Goal: Task Accomplishment & Management: Use online tool/utility

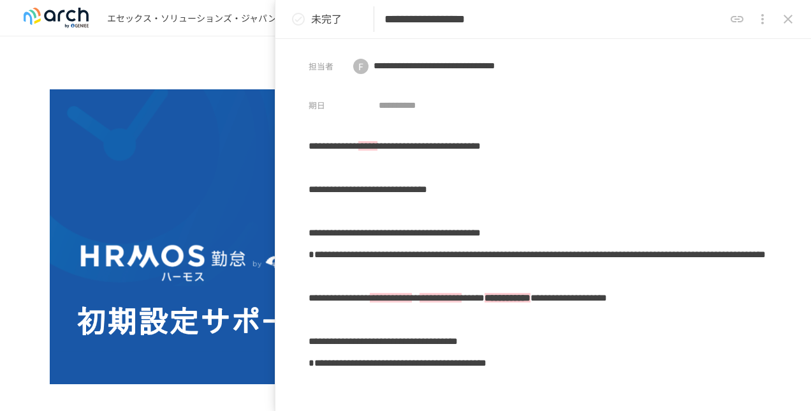
scroll to position [1221, 0]
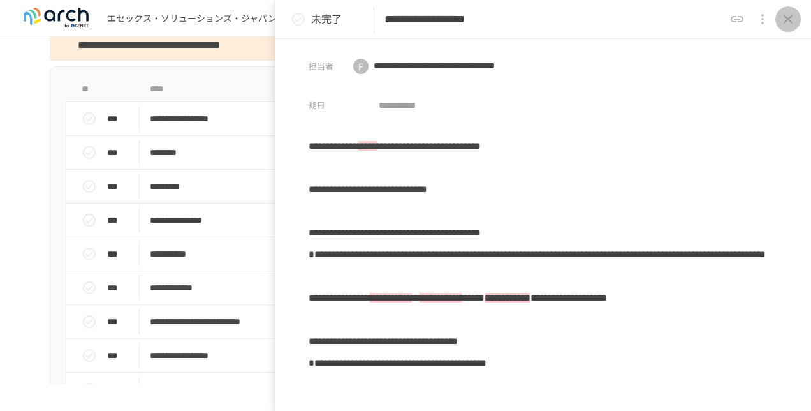
click at [790, 18] on icon "close drawer" at bounding box center [788, 19] width 9 height 9
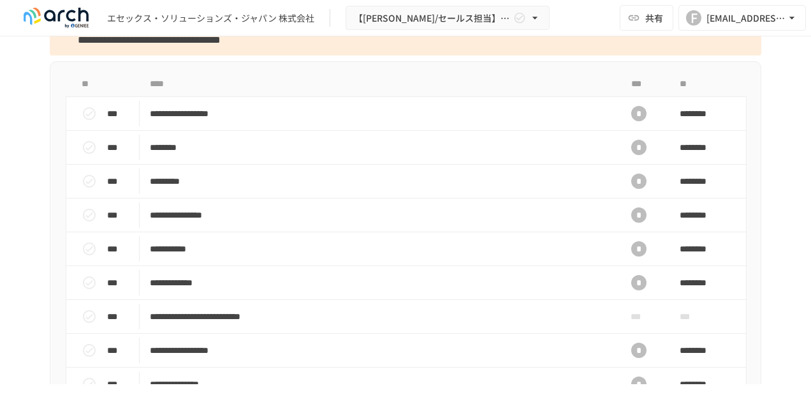
scroll to position [1215, 0]
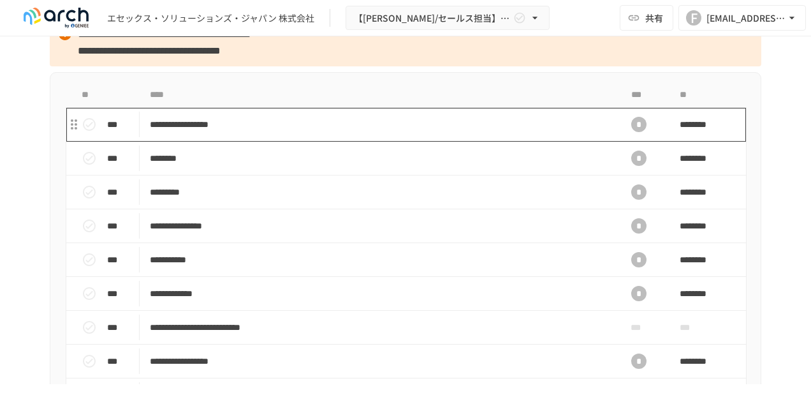
click at [242, 133] on p "**********" at bounding box center [379, 125] width 458 height 16
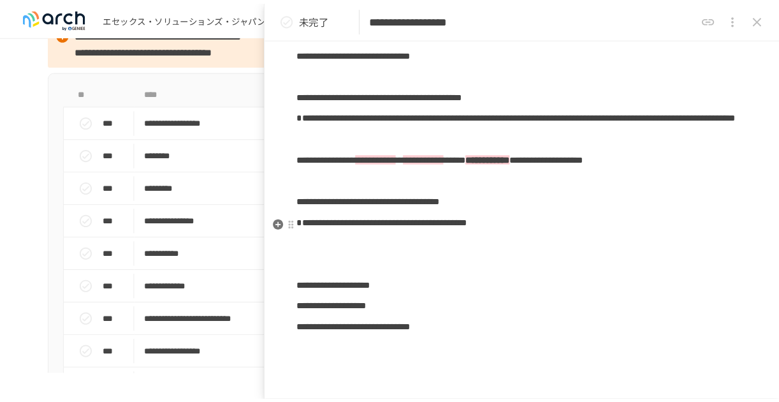
scroll to position [134, 0]
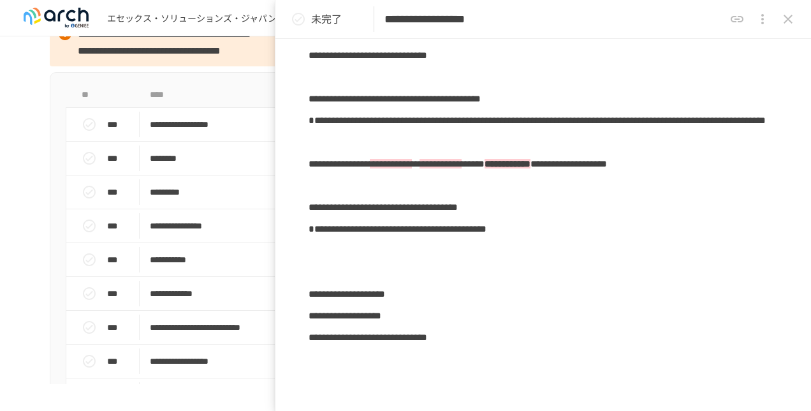
click at [798, 23] on button "close drawer" at bounding box center [788, 19] width 26 height 26
